Goal: Task Accomplishment & Management: Complete application form

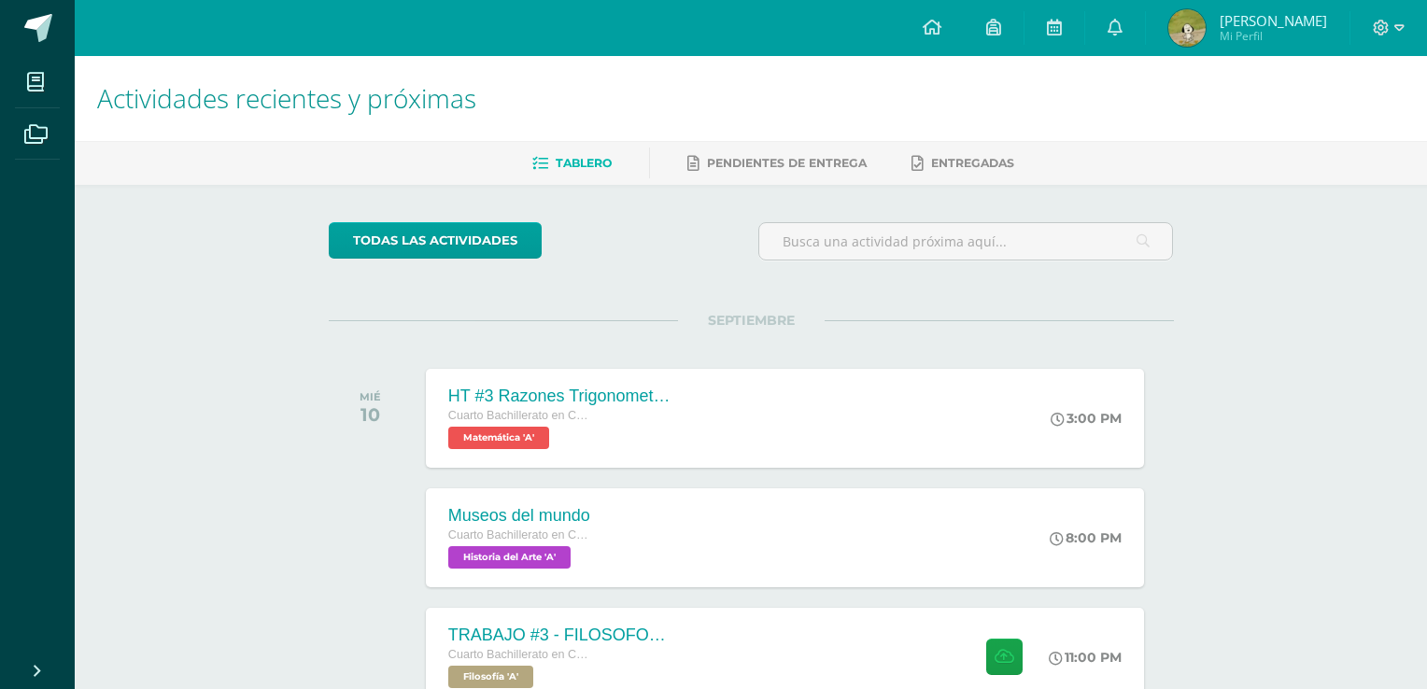
scroll to position [293, 0]
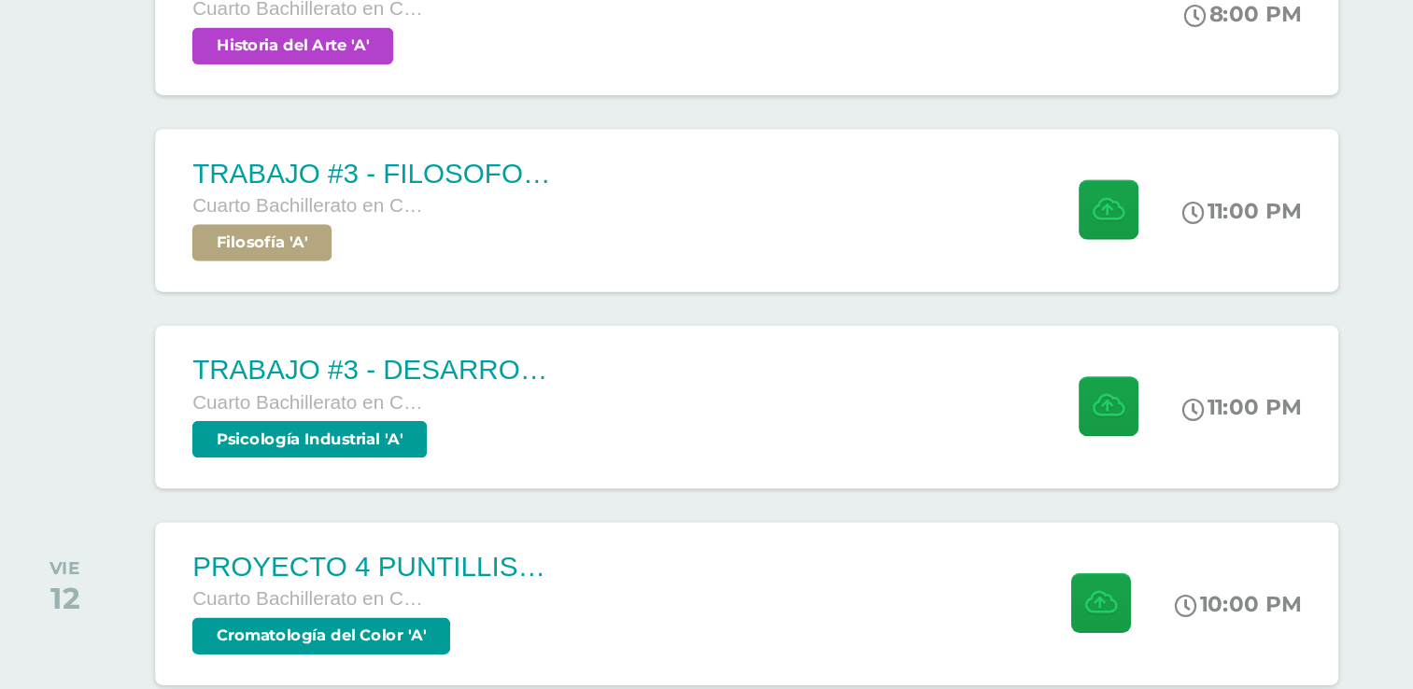
click at [874, 375] on div "TRABAJO #3 - FILOSOFOS [DEMOGRAPHIC_DATA] Cuarto Bachillerato en CCLL con Orien…" at bounding box center [777, 364] width 718 height 99
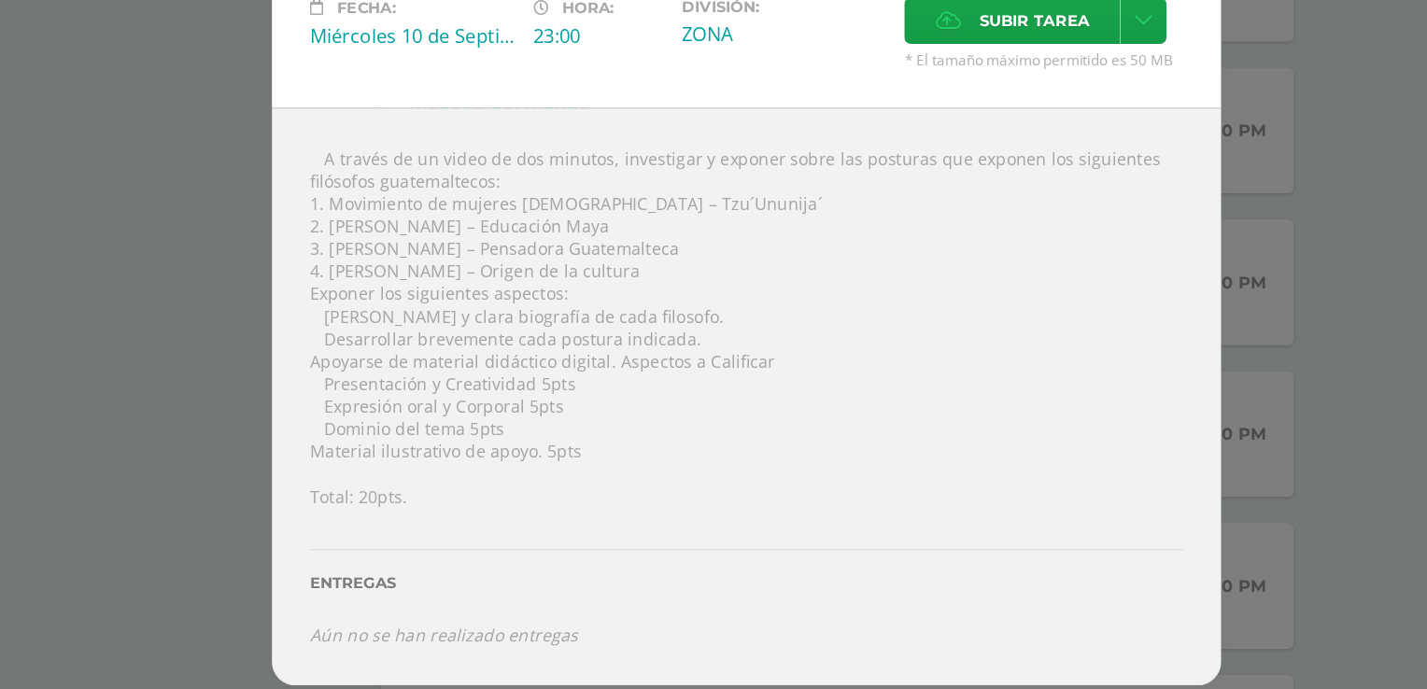
scroll to position [292, 0]
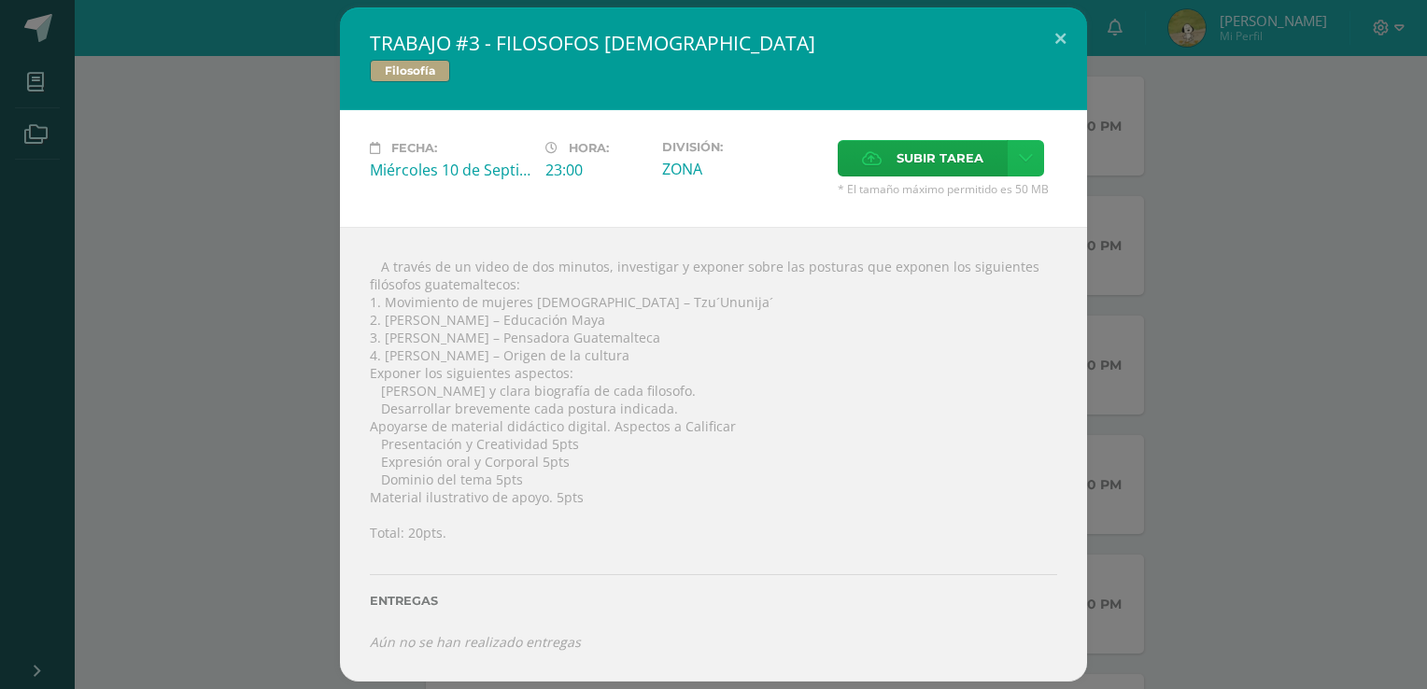
click at [1033, 156] on link at bounding box center [1025, 158] width 36 height 36
click at [985, 194] on link "Subir enlace" at bounding box center [959, 201] width 187 height 29
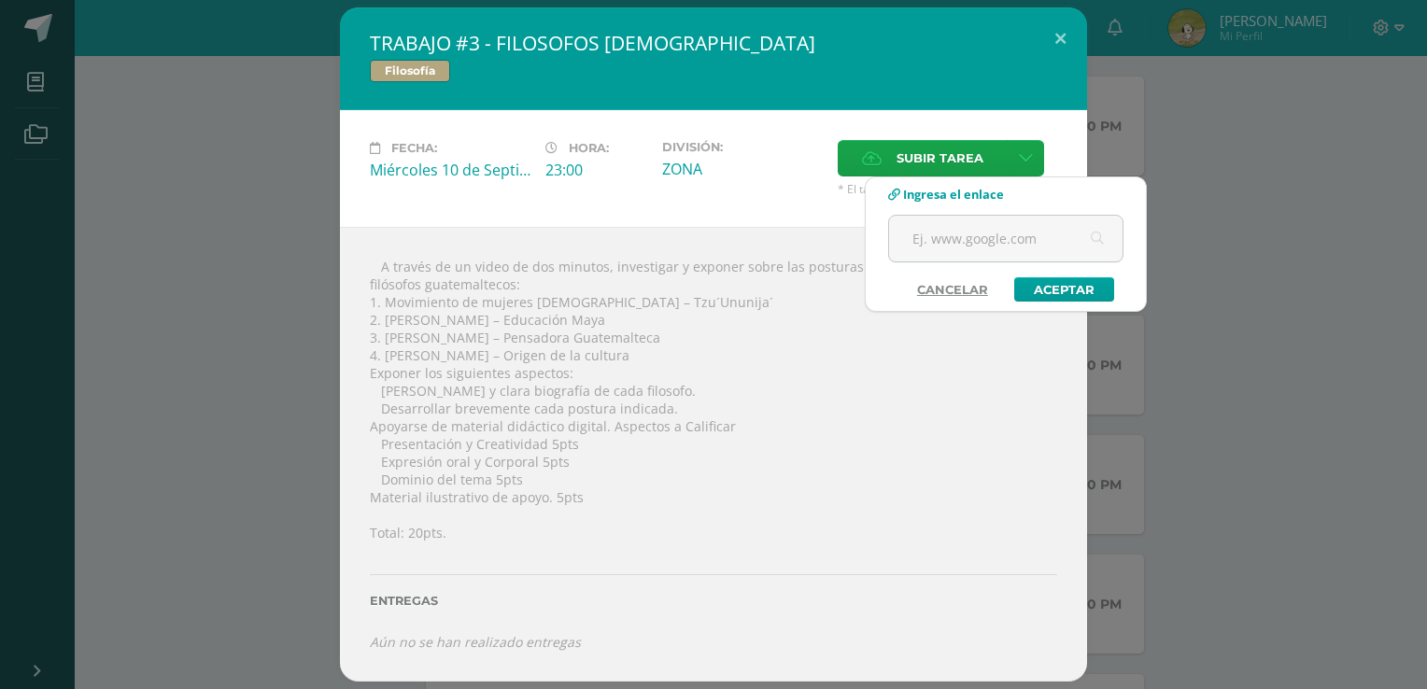
click at [1023, 240] on input "text" at bounding box center [1005, 239] width 233 height 46
paste input "[URL][DOMAIN_NAME]"
type input "[URL][DOMAIN_NAME]"
click at [1072, 282] on link "Aceptar" at bounding box center [1064, 289] width 100 height 24
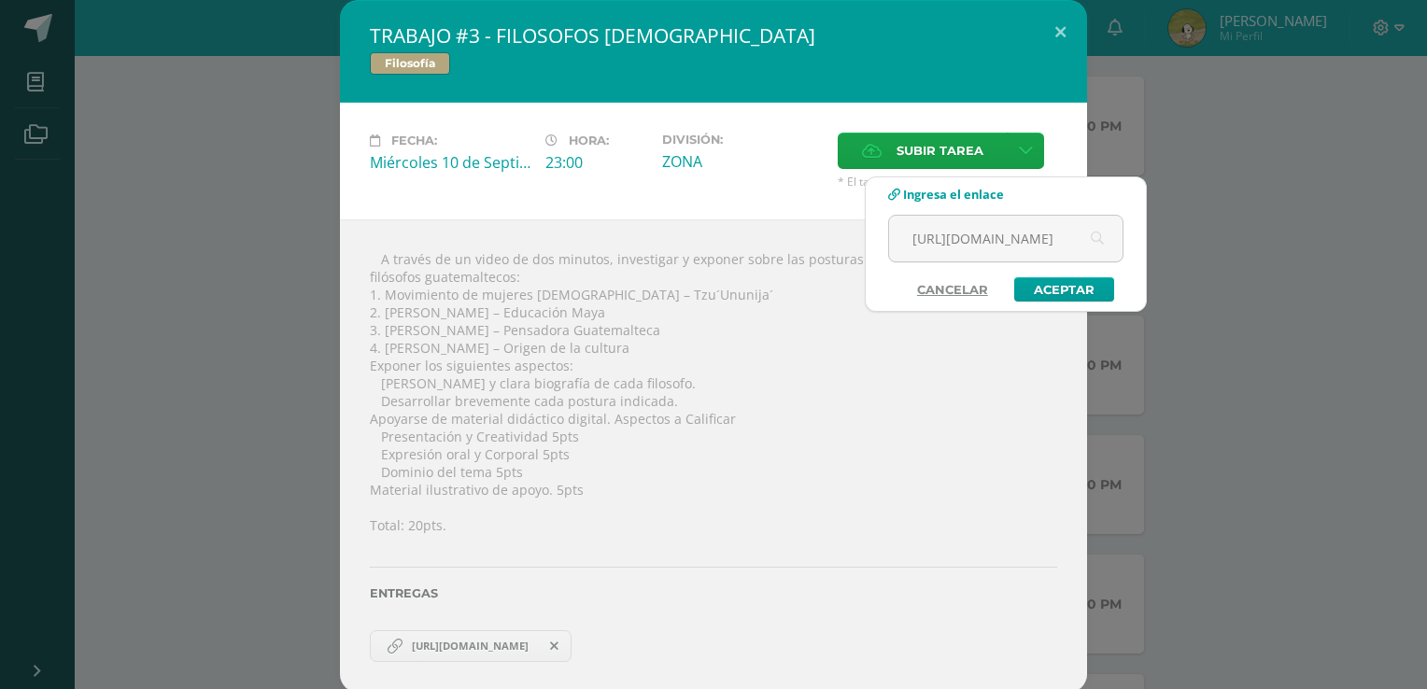
scroll to position [0, 0]
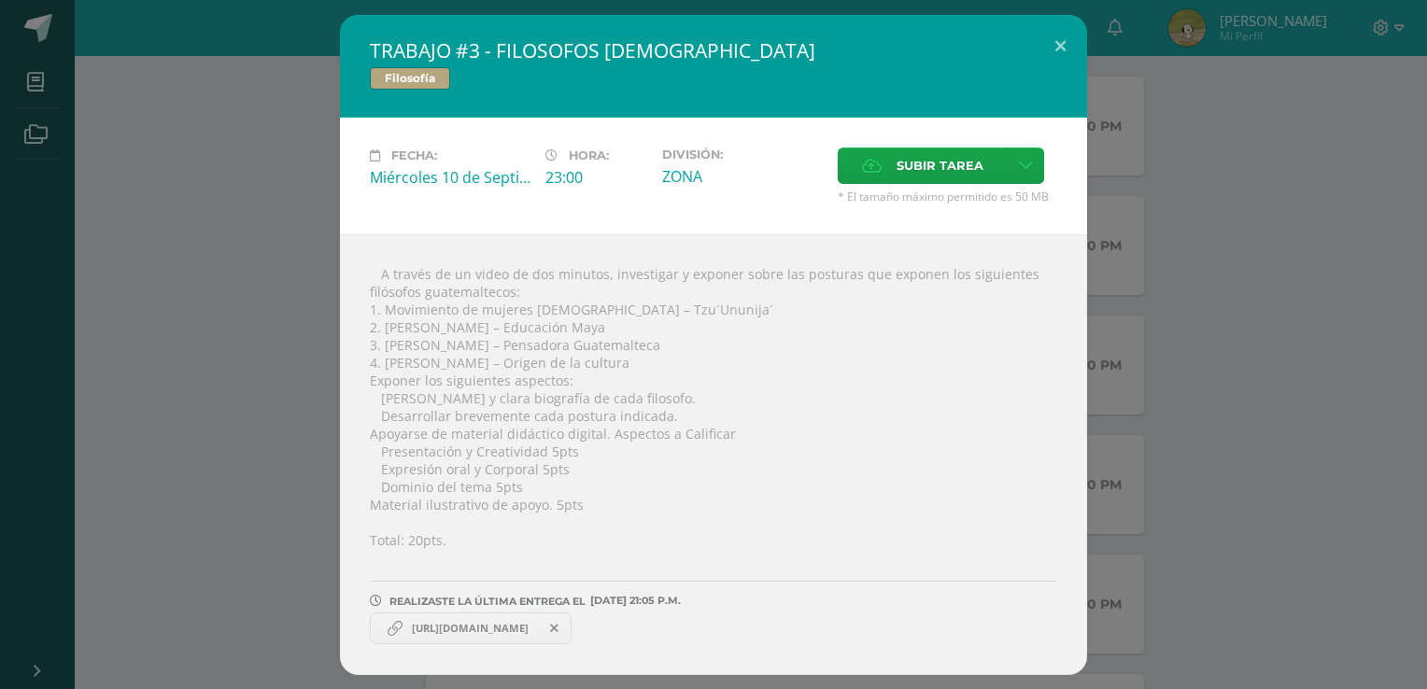
click at [1216, 363] on div "TRABAJO #3 - FILOSOFOS [DEMOGRAPHIC_DATA] Filosofía Fecha: [DATE] Hora: 23:00 D…" at bounding box center [713, 345] width 1412 height 660
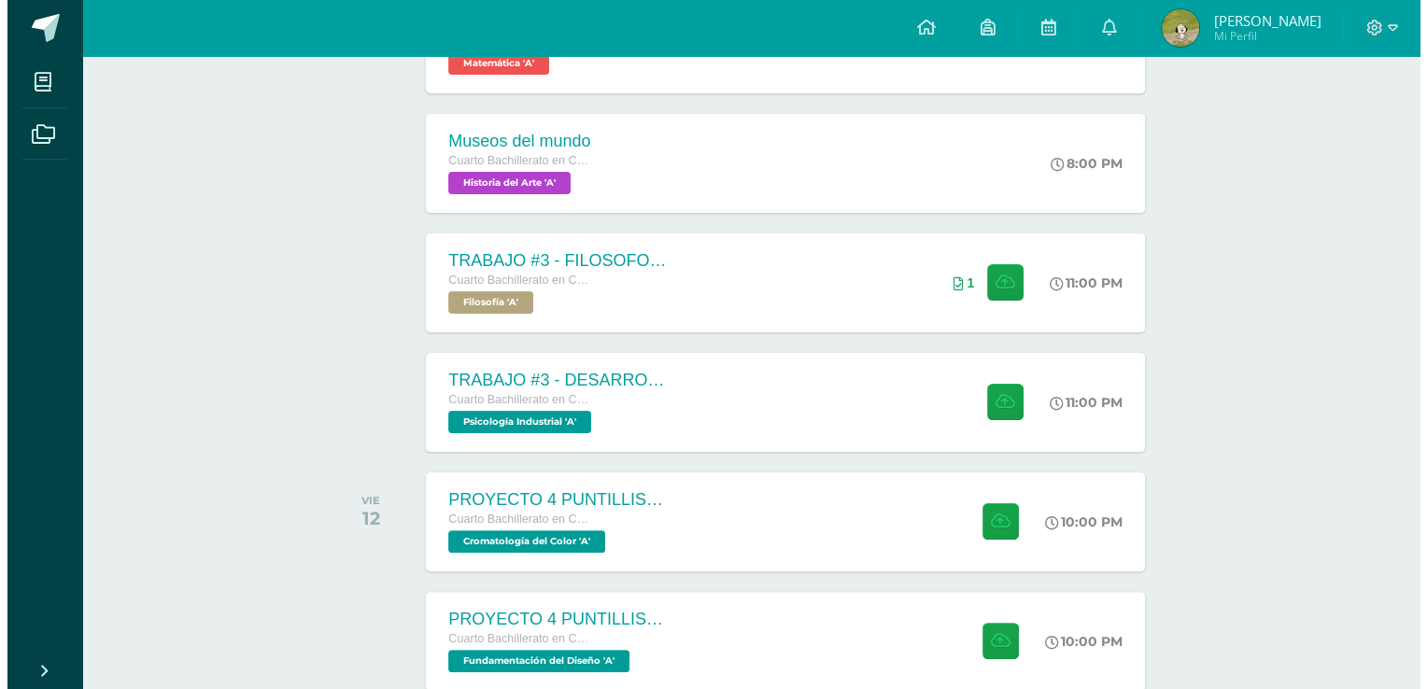
scroll to position [386, 0]
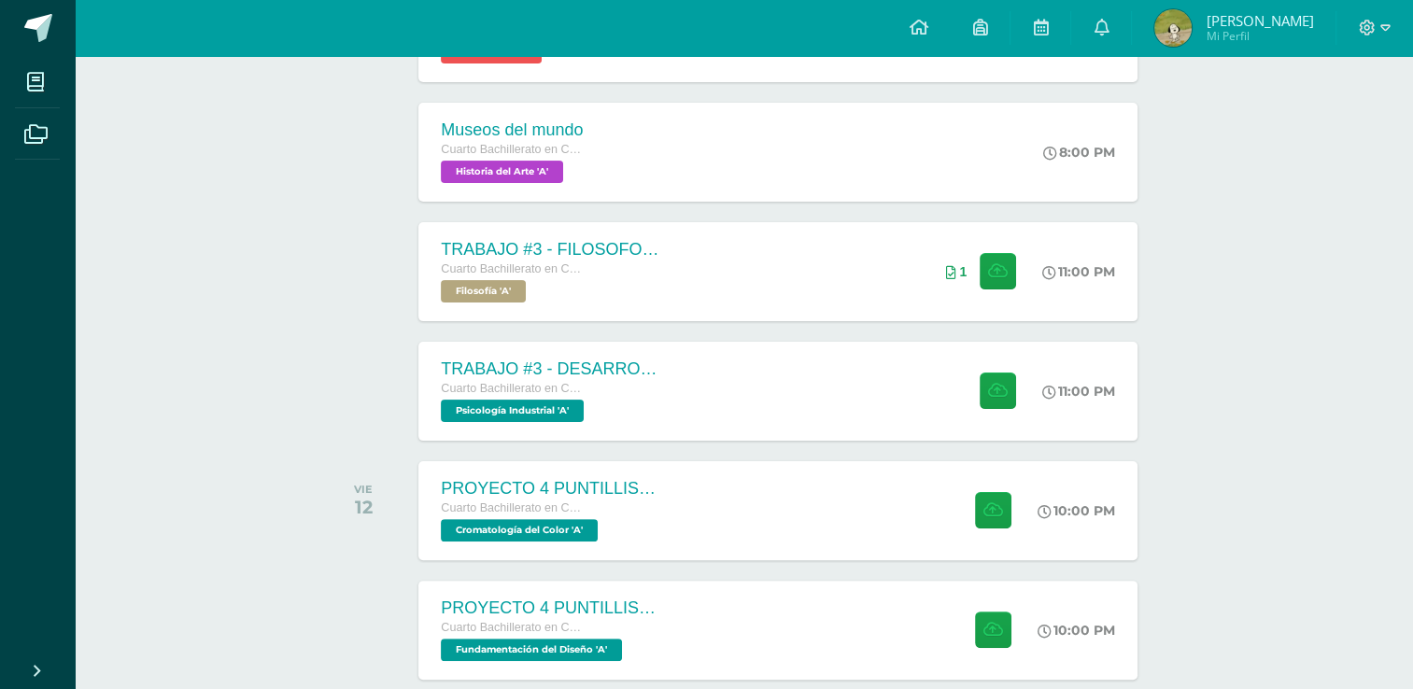
click at [788, 375] on div "TRABAJO #3 - DESARROLLO ORGANIZACIONAL Cuarto Bachillerato en CCLL con Orientac…" at bounding box center [777, 391] width 718 height 99
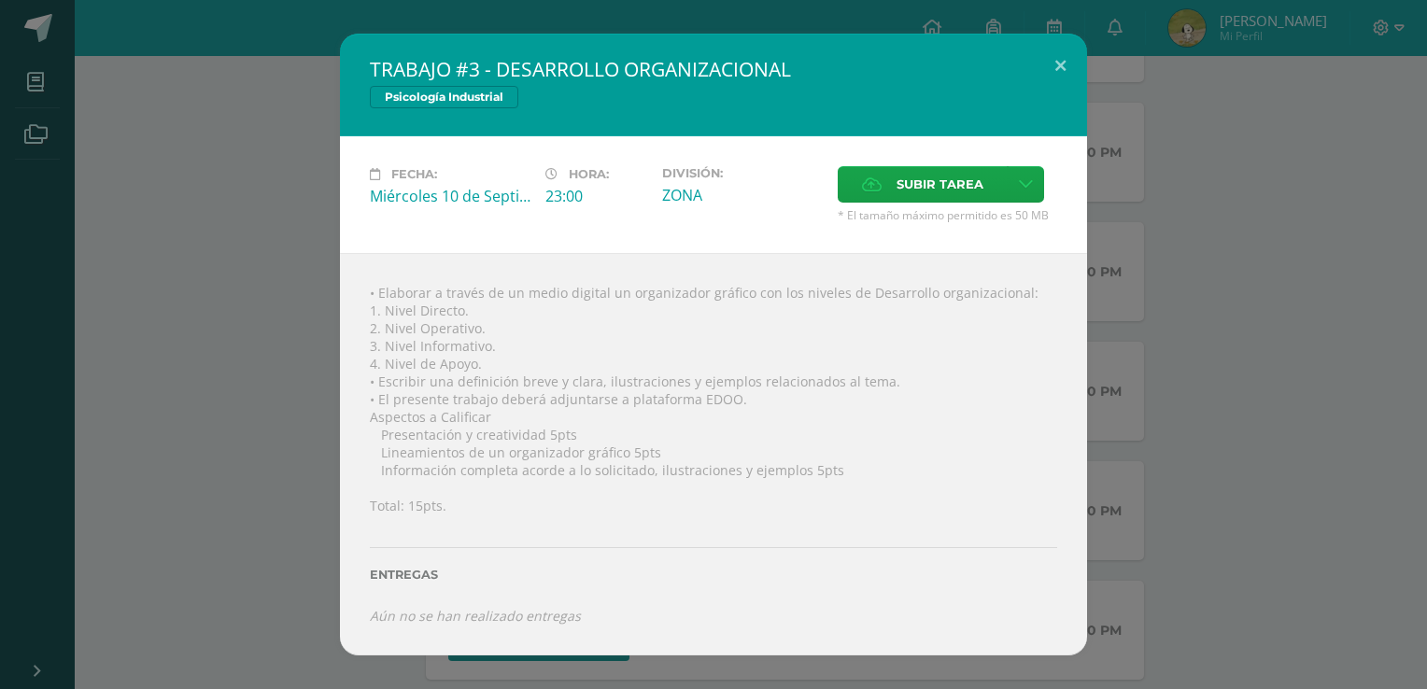
drag, startPoint x: 379, startPoint y: 296, endPoint x: 860, endPoint y: 472, distance: 512.2
click at [860, 472] on div "• Elaborar a través de un medio digital un organizador gráfico con los niveles …" at bounding box center [713, 454] width 747 height 402
copy div "Elaborar a través de un medio digital un organizador gráfico con los niveles de…"
click at [818, 409] on div "• Elaborar a través de un medio digital un organizador gráfico con los niveles …" at bounding box center [713, 454] width 747 height 402
click at [942, 477] on div "• Elaborar a través de un medio digital un organizador gráfico con los niveles …" at bounding box center [713, 454] width 747 height 402
